Goal: Task Accomplishment & Management: Use online tool/utility

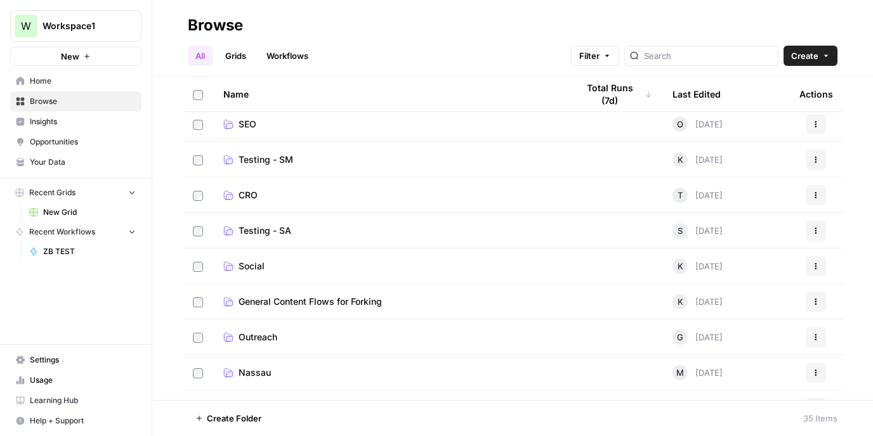
scroll to position [512, 0]
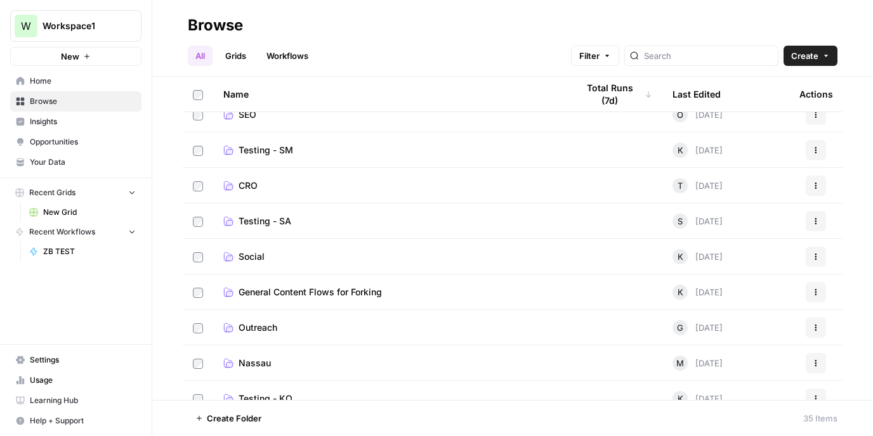
click at [252, 322] on span "Outreach" at bounding box center [257, 328] width 39 height 13
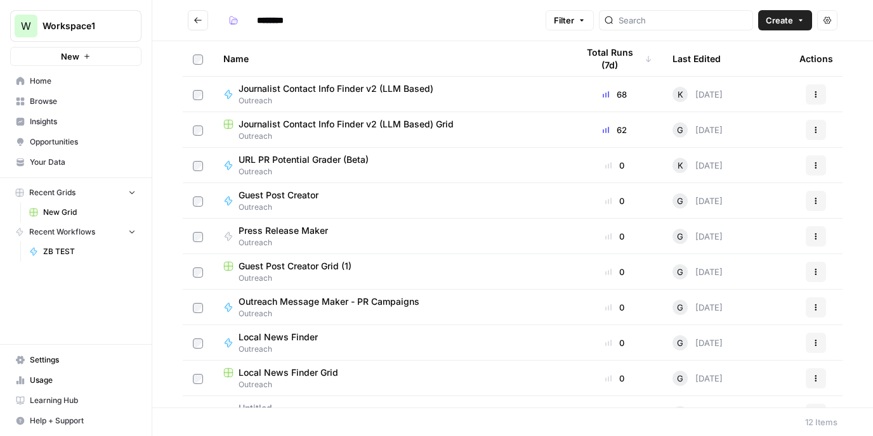
click at [391, 126] on span "Journalist Contact Info Finder v2 (LLM Based) Grid" at bounding box center [345, 124] width 215 height 13
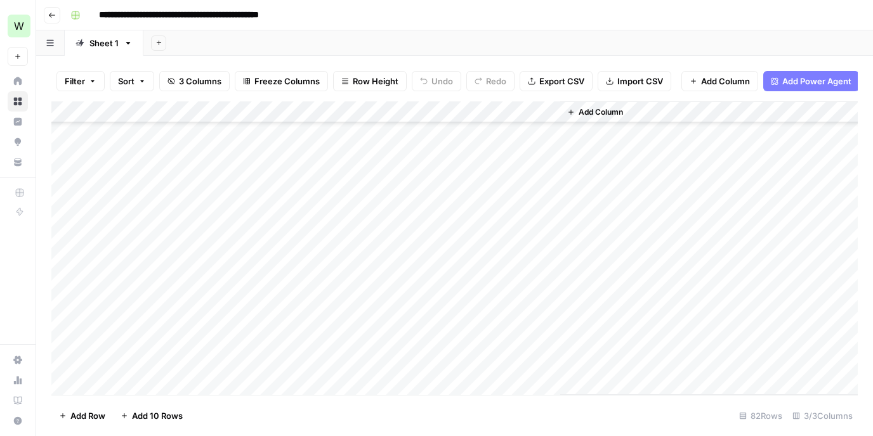
scroll to position [1516, 0]
click at [181, 386] on div "Add Column" at bounding box center [454, 248] width 806 height 294
click at [220, 367] on textarea at bounding box center [196, 364] width 203 height 18
click at [512, 342] on div "Add Column" at bounding box center [454, 248] width 806 height 294
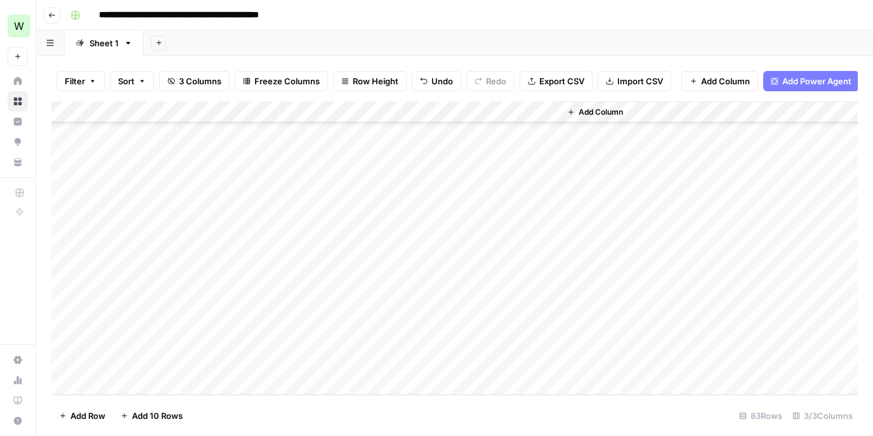
click at [226, 354] on div "Add Column" at bounding box center [454, 248] width 806 height 294
click at [219, 360] on div "Add Column" at bounding box center [454, 248] width 806 height 294
click at [179, 356] on textarea at bounding box center [196, 364] width 203 height 18
paste textarea "**********"
type textarea "**********"
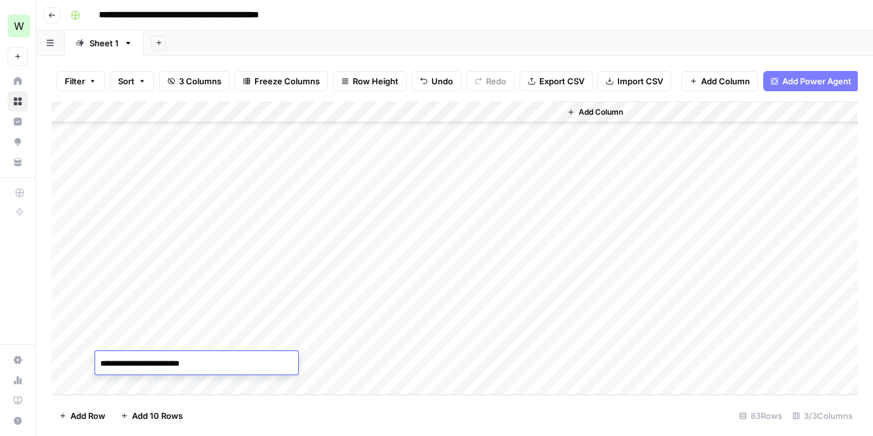
click at [312, 380] on div "Add Column" at bounding box center [454, 248] width 806 height 294
click at [362, 343] on div "Add Column" at bounding box center [454, 248] width 806 height 294
click at [361, 342] on div "Add Column" at bounding box center [454, 248] width 806 height 294
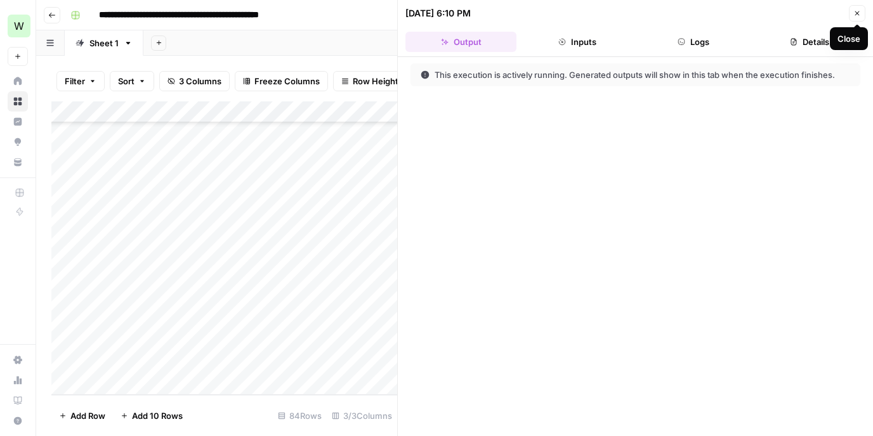
click at [859, 13] on icon "button" at bounding box center [857, 14] width 8 height 8
